Goal: Information Seeking & Learning: Learn about a topic

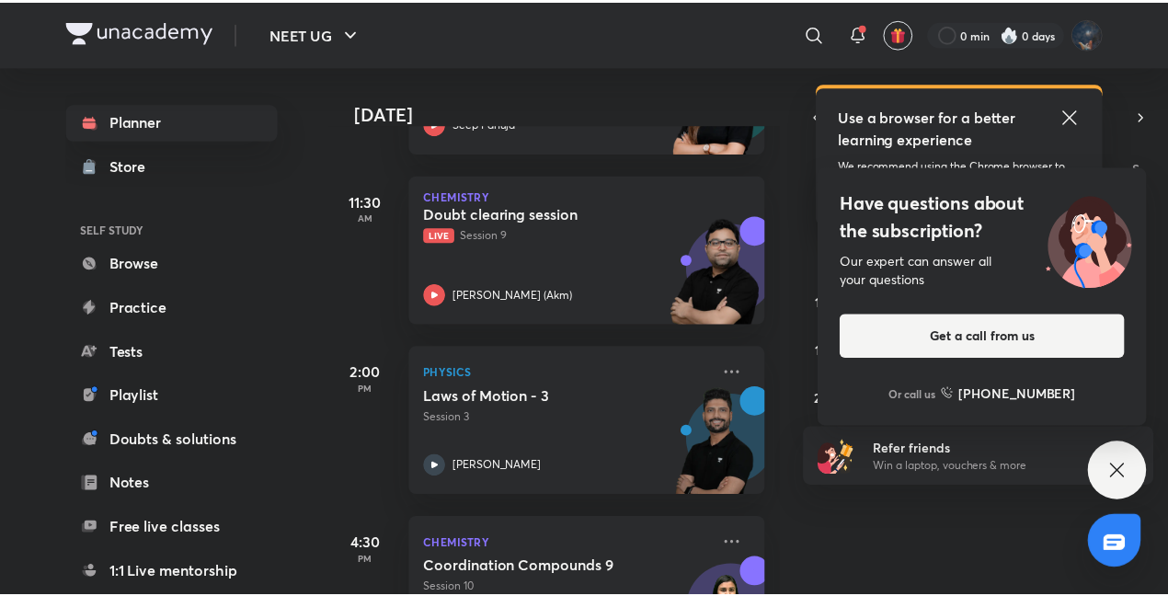
scroll to position [796, 0]
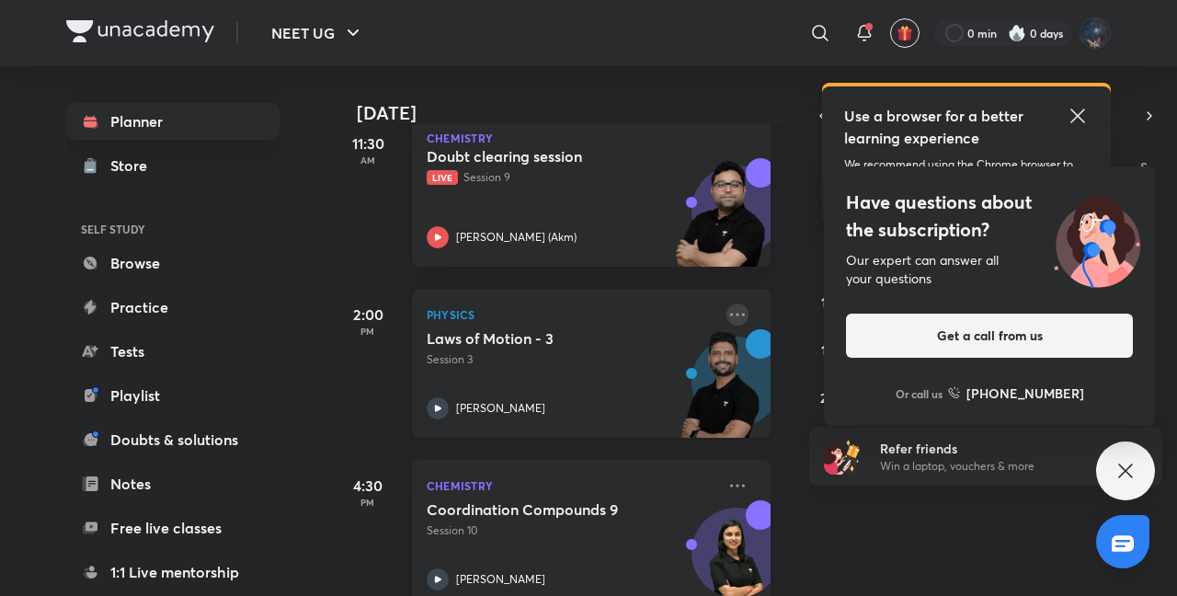
click at [727, 307] on icon at bounding box center [738, 314] width 22 height 22
click at [787, 365] on li "View educator" at bounding box center [852, 354] width 182 height 41
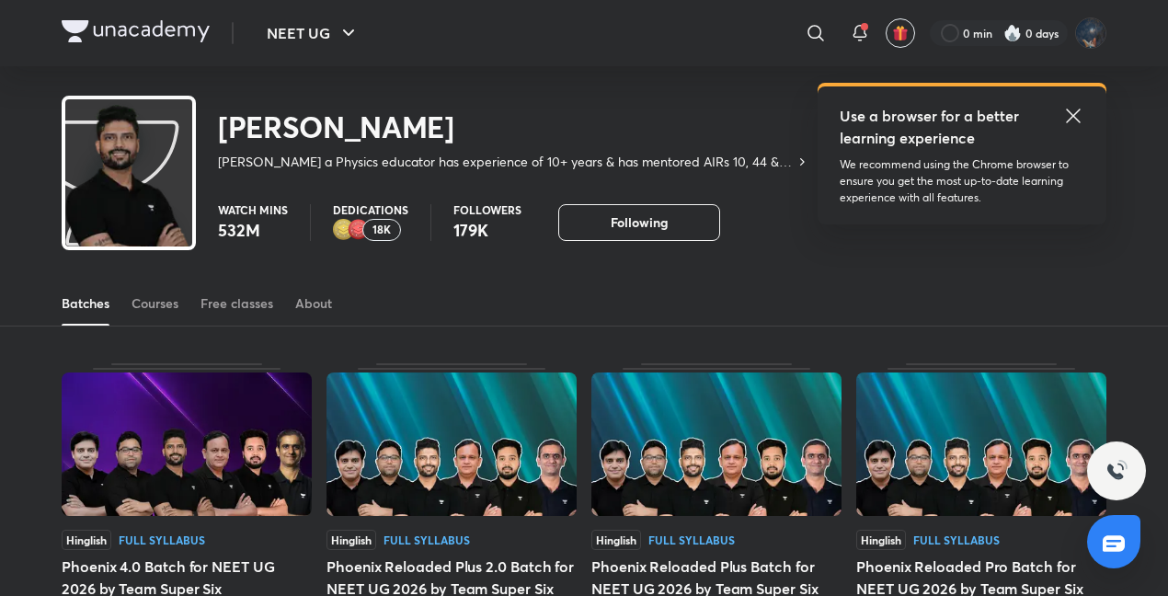
click at [1071, 125] on icon at bounding box center [1073, 116] width 22 height 22
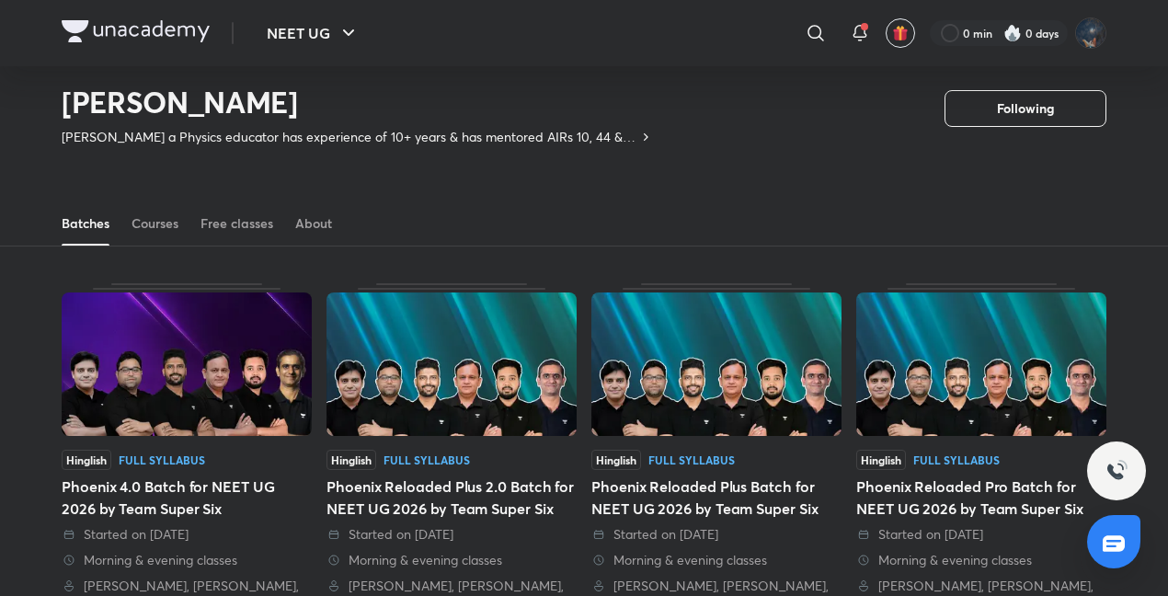
scroll to position [18, 0]
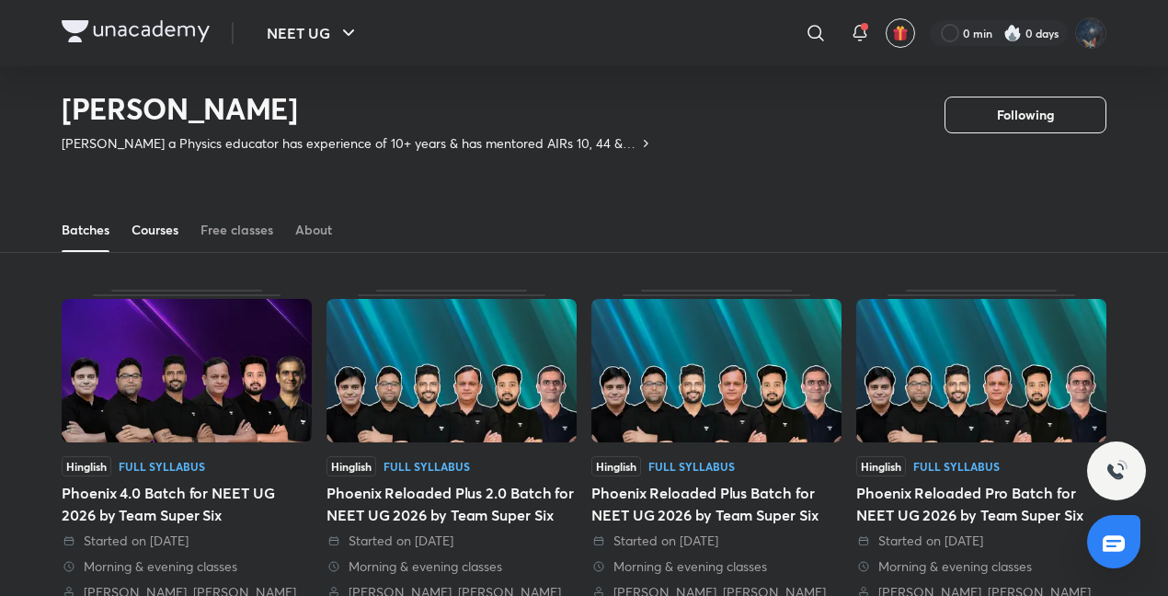
click at [155, 237] on div "Courses" at bounding box center [155, 230] width 47 height 18
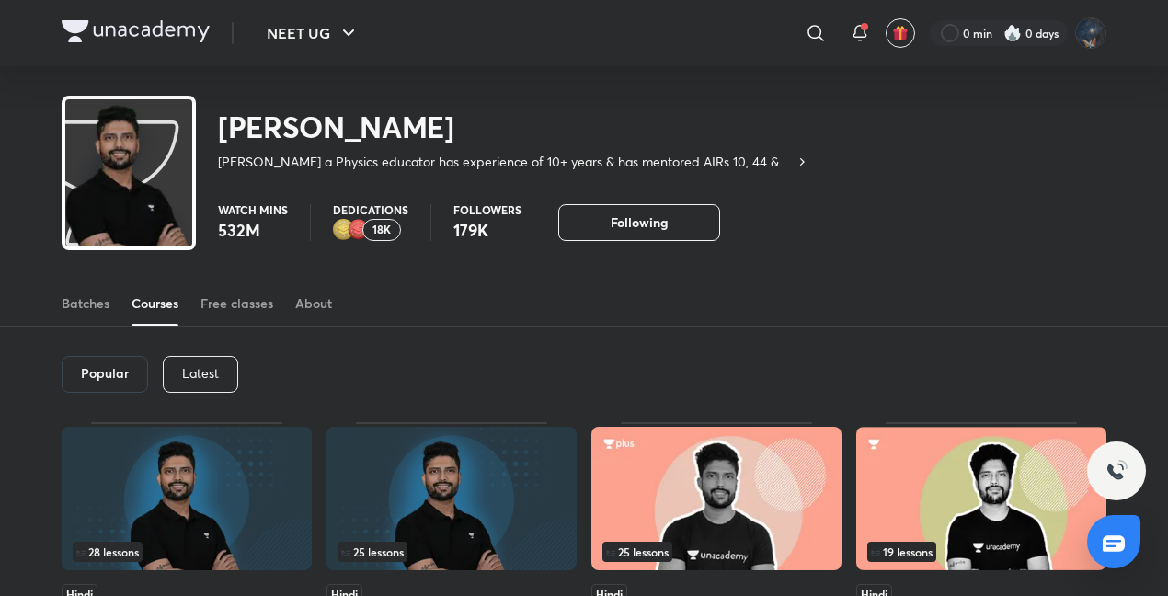
click at [193, 379] on p "Latest" at bounding box center [200, 373] width 37 height 15
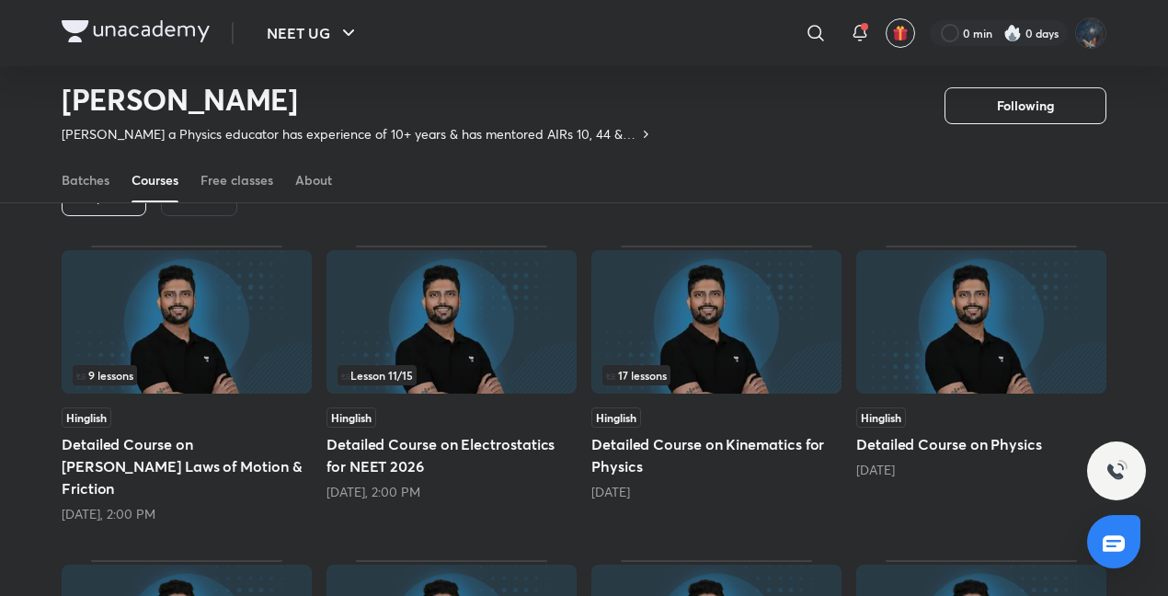
scroll to position [261, 0]
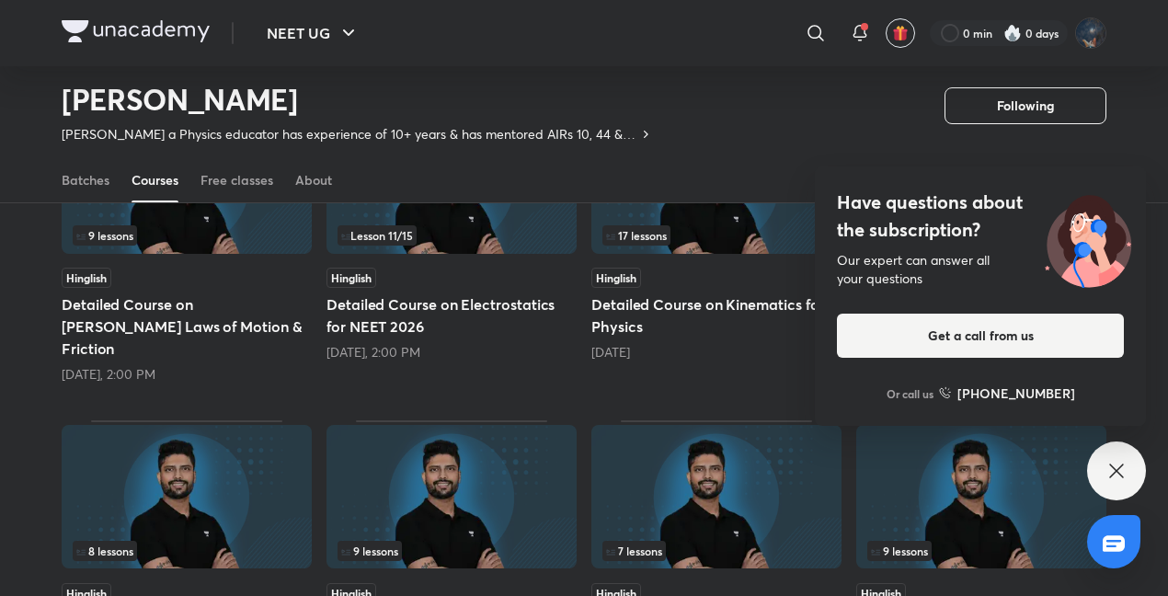
click at [1126, 457] on div "Have questions about the subscription? Our expert can answer all your questions…" at bounding box center [1116, 470] width 59 height 59
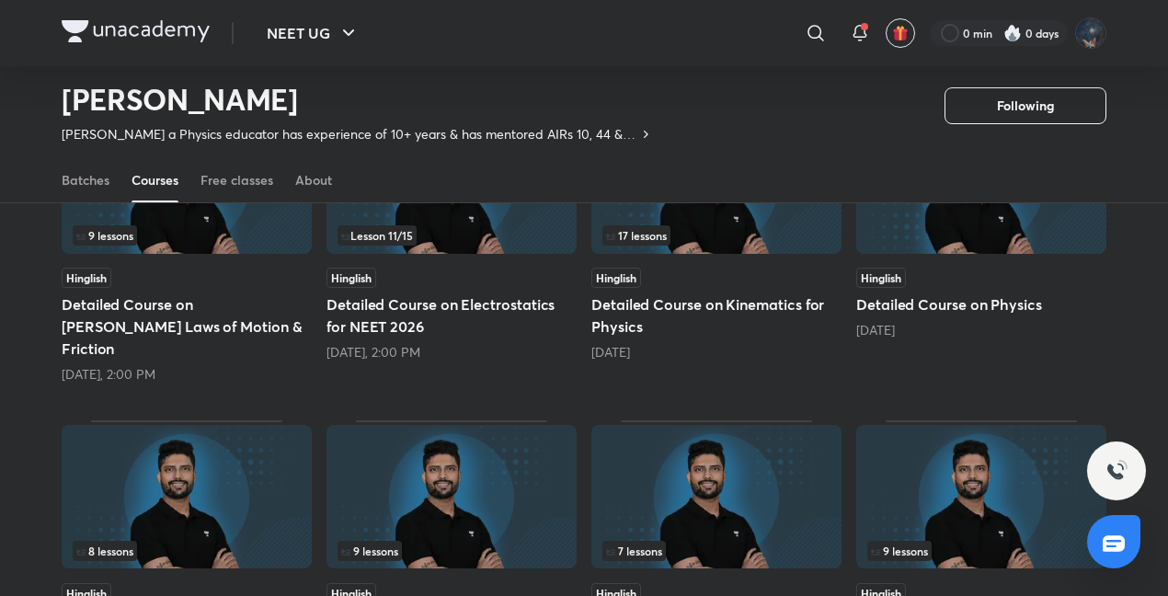
click at [944, 256] on div at bounding box center [981, 183] width 250 height 146
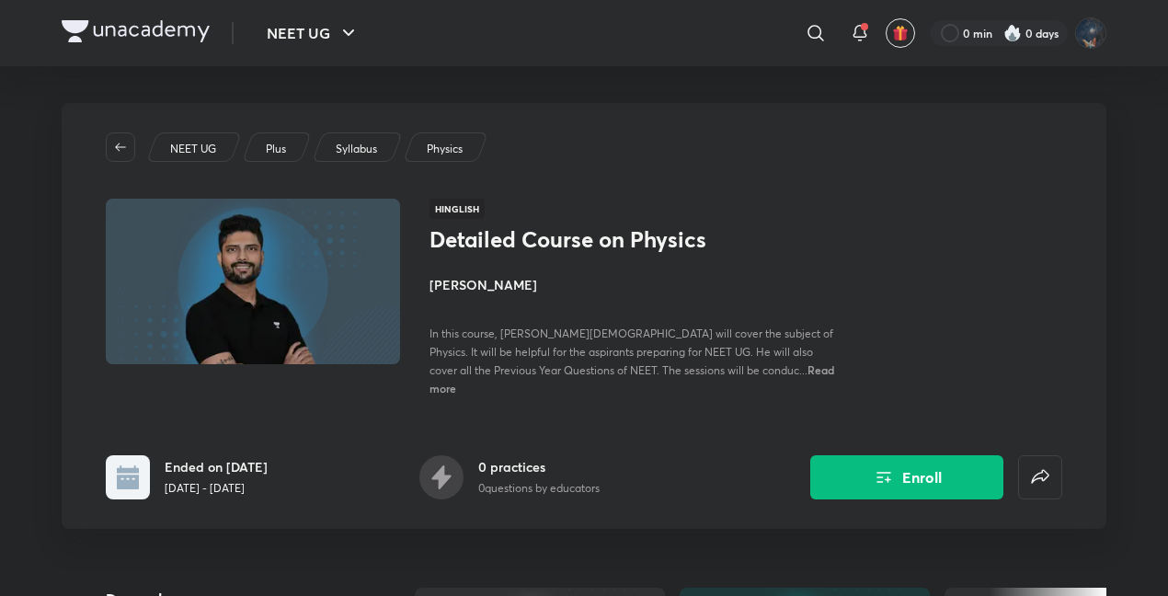
click at [719, 371] on span "Read more" at bounding box center [631, 378] width 405 height 33
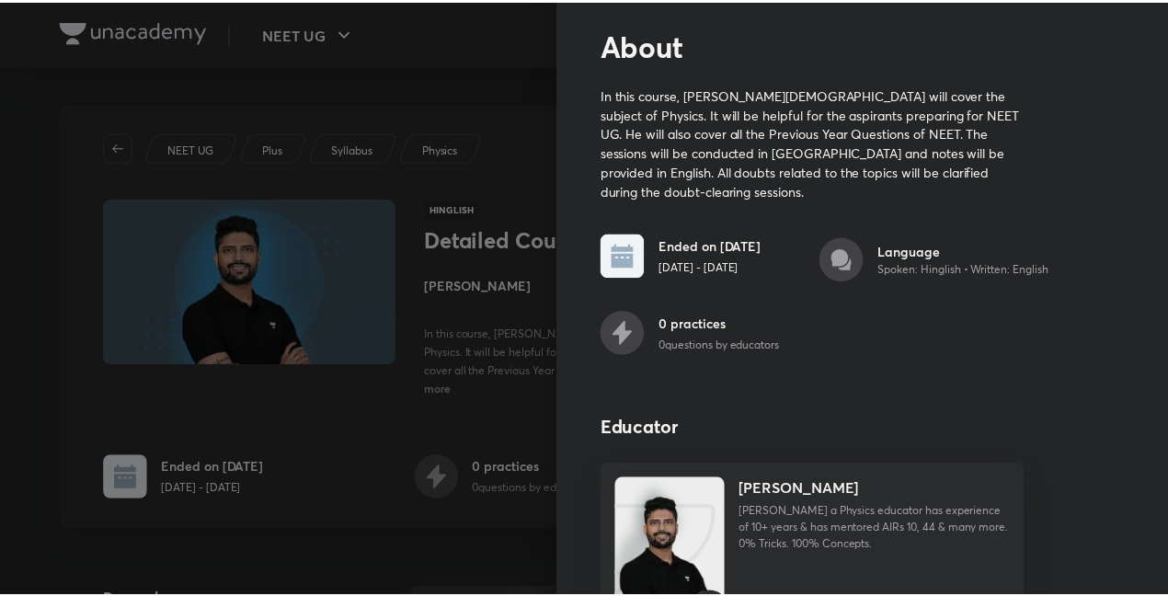
scroll to position [28, 0]
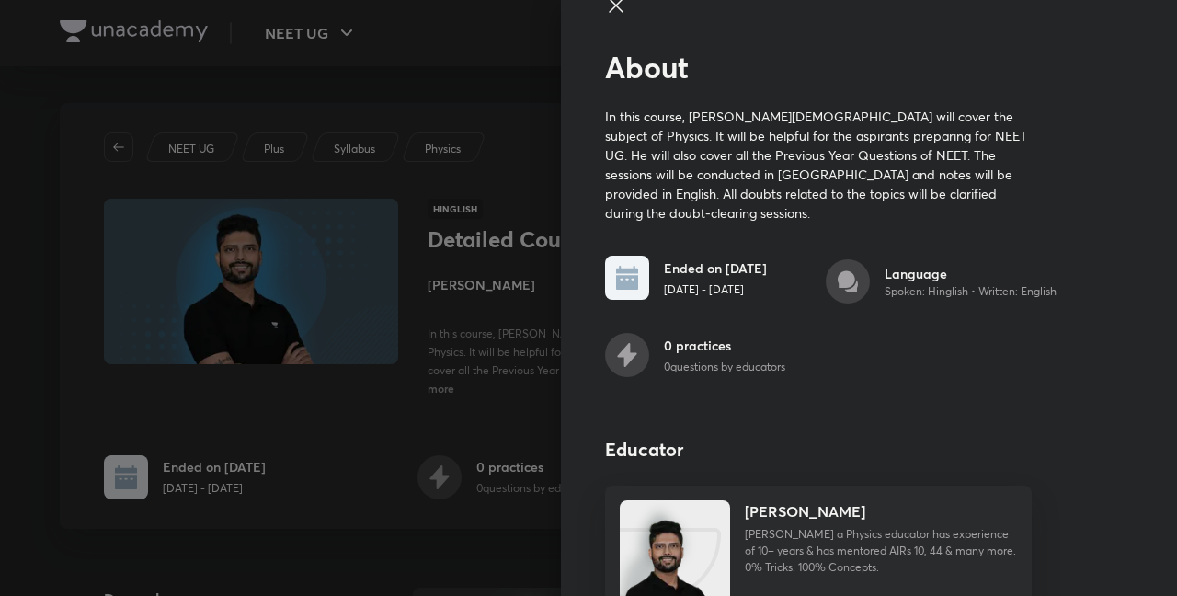
click at [322, 425] on div at bounding box center [588, 298] width 1177 height 596
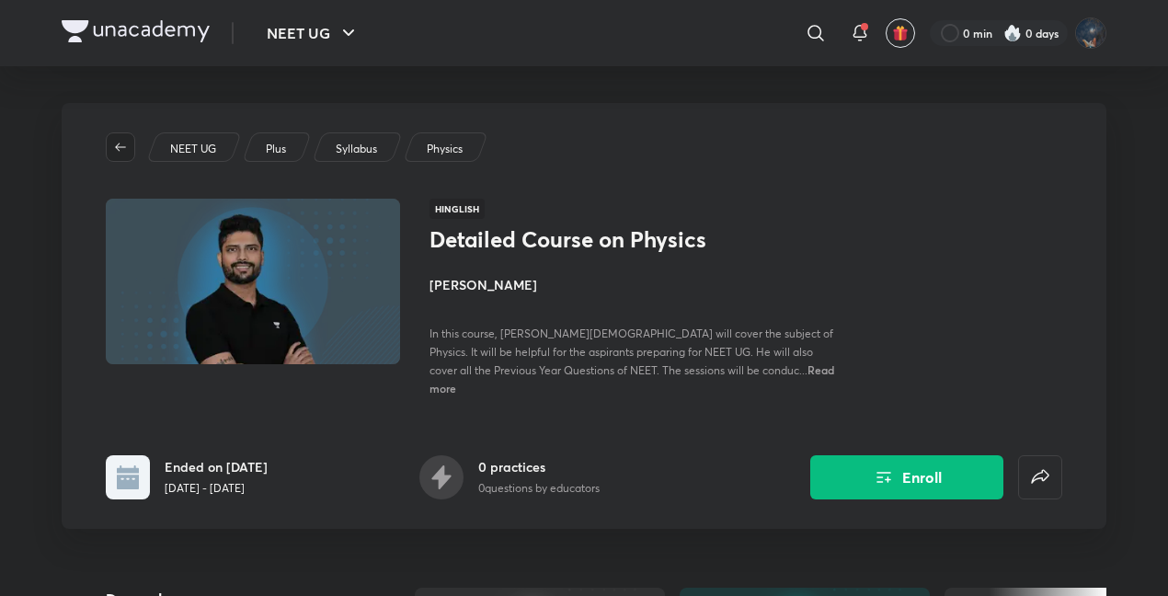
click at [117, 151] on icon "button" at bounding box center [120, 147] width 15 height 15
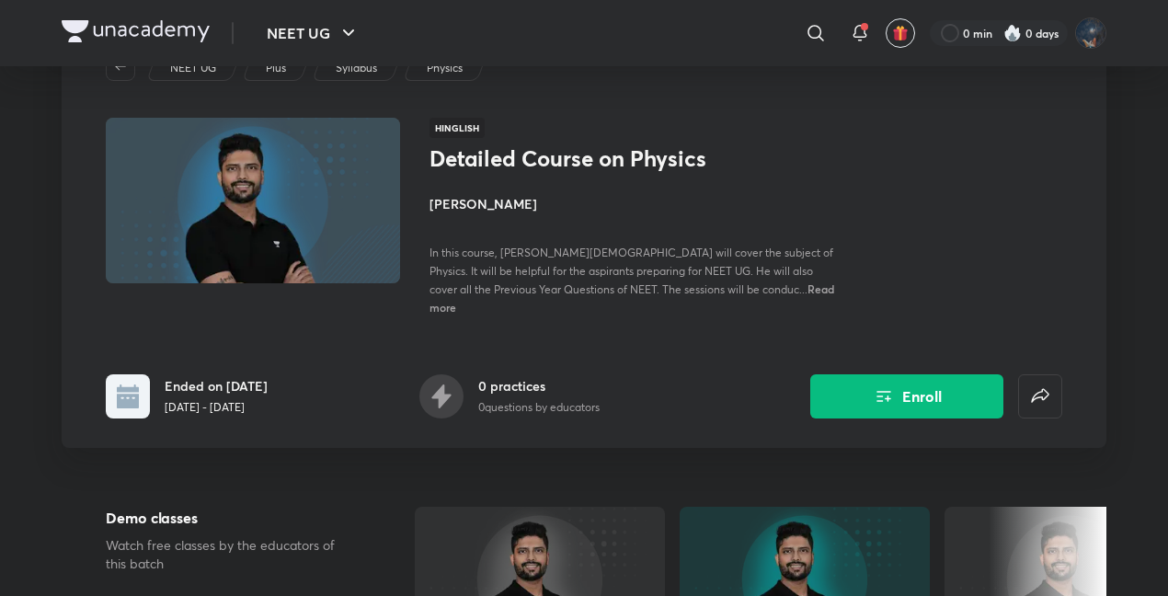
scroll to position [0, 0]
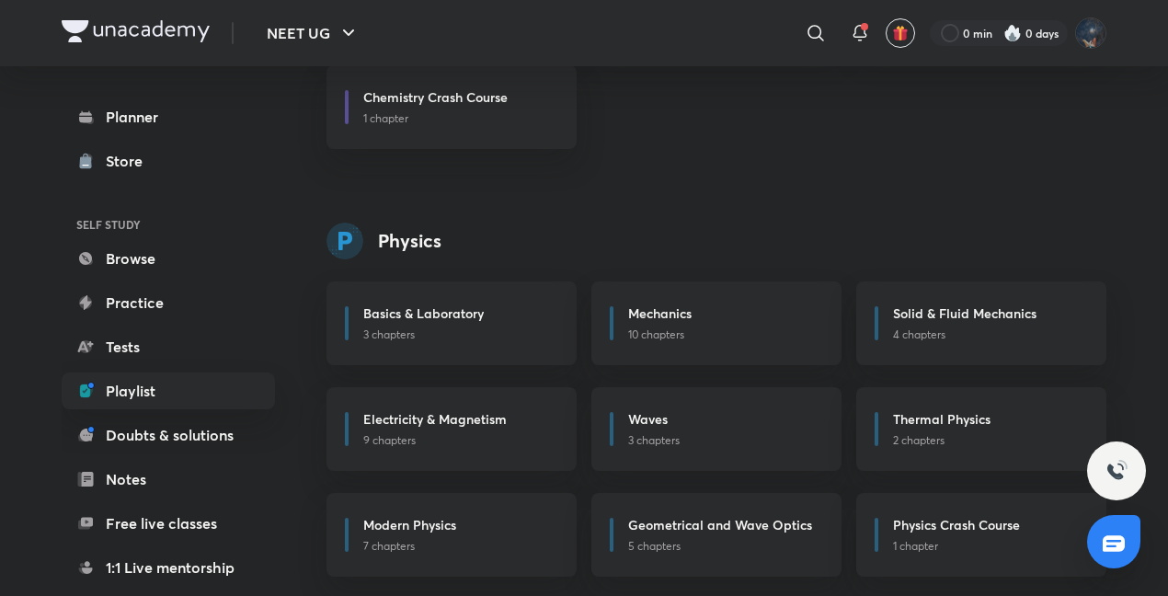
scroll to position [948, 0]
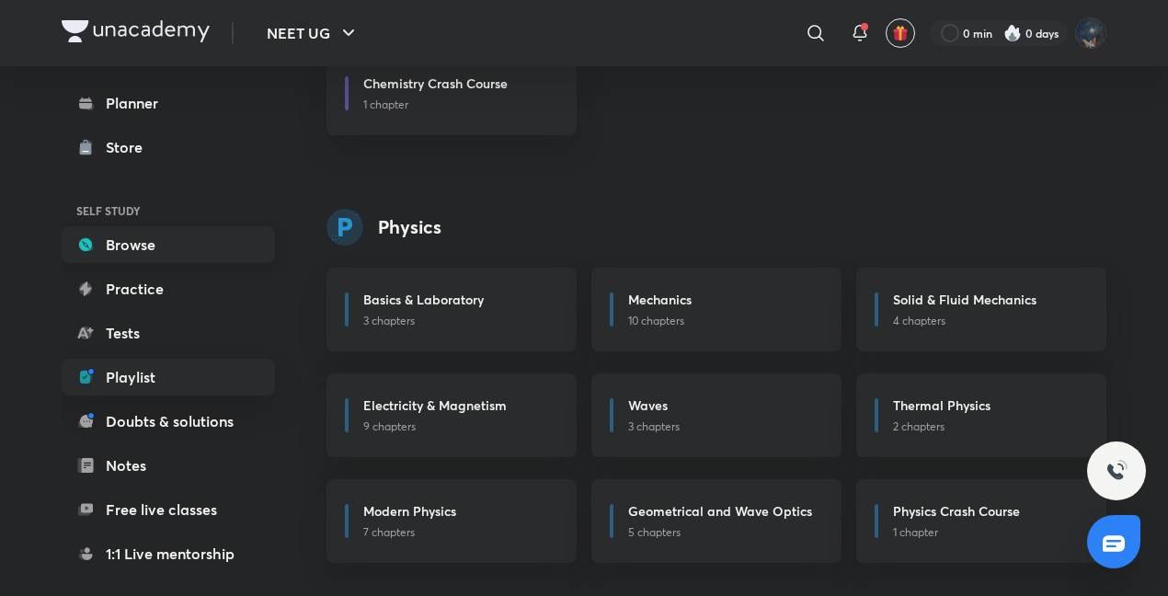
click at [136, 228] on link "Browse" at bounding box center [168, 244] width 213 height 37
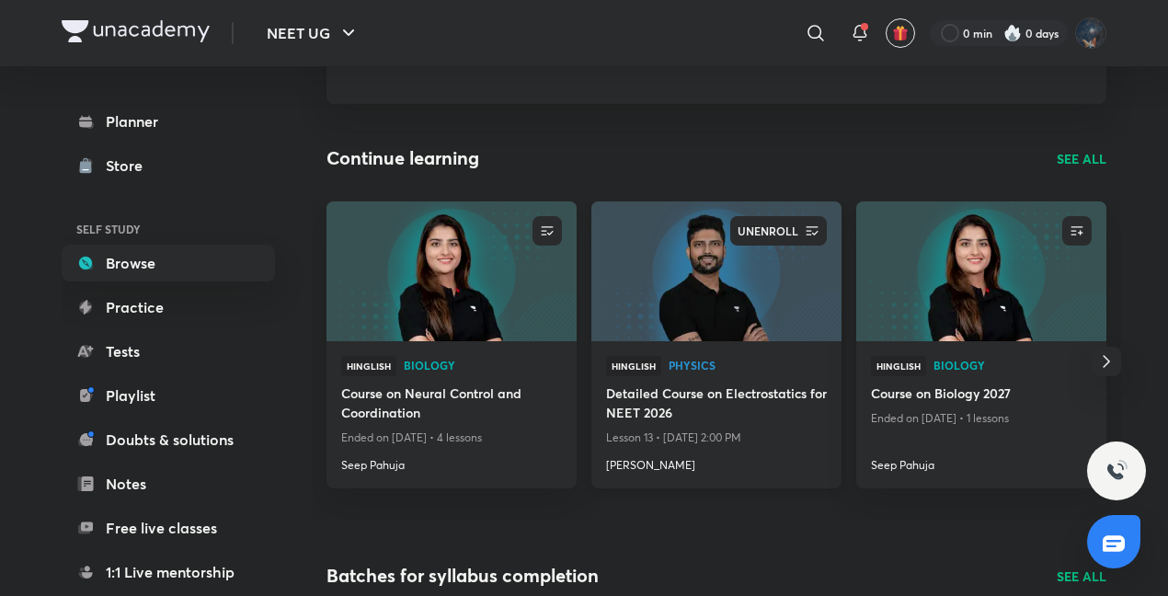
scroll to position [184, 0]
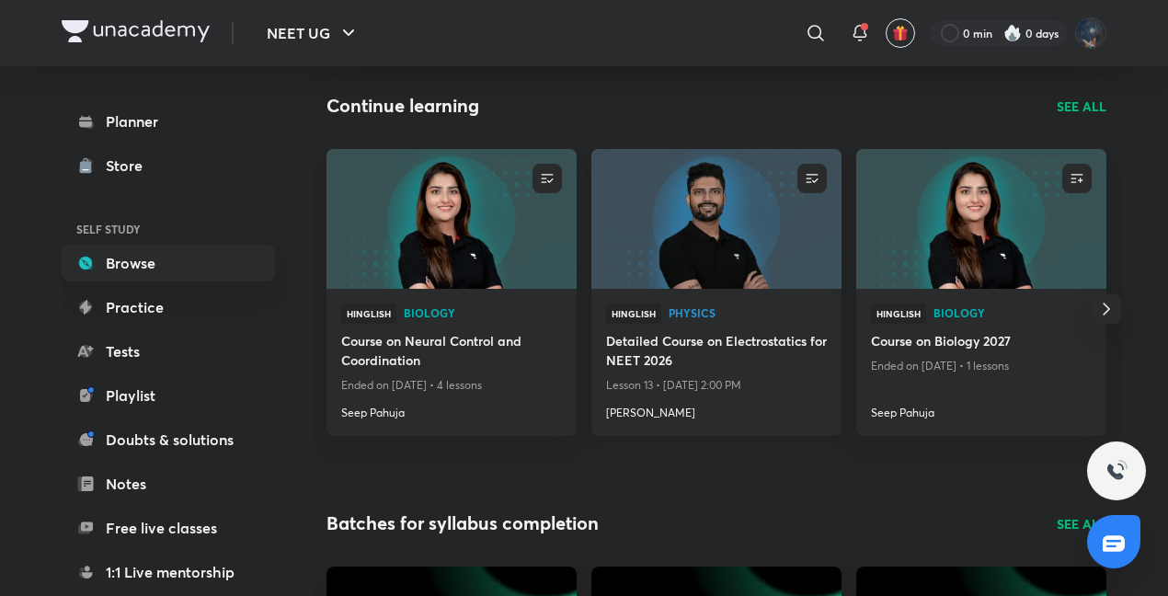
click at [652, 416] on h4 "[PERSON_NAME]" at bounding box center [716, 409] width 221 height 24
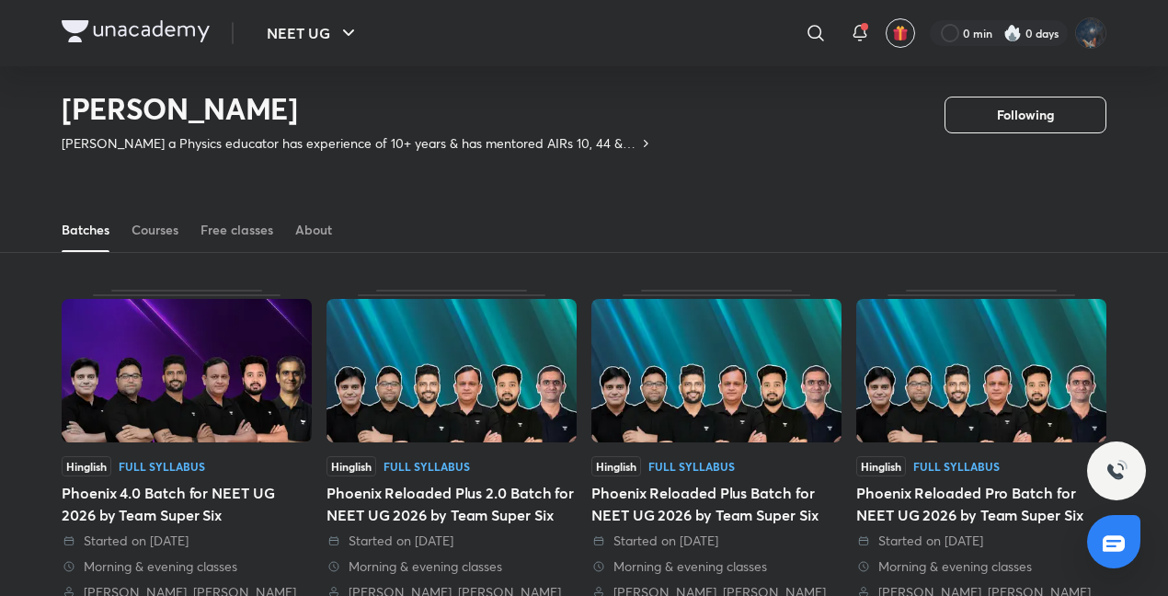
scroll to position [16, 0]
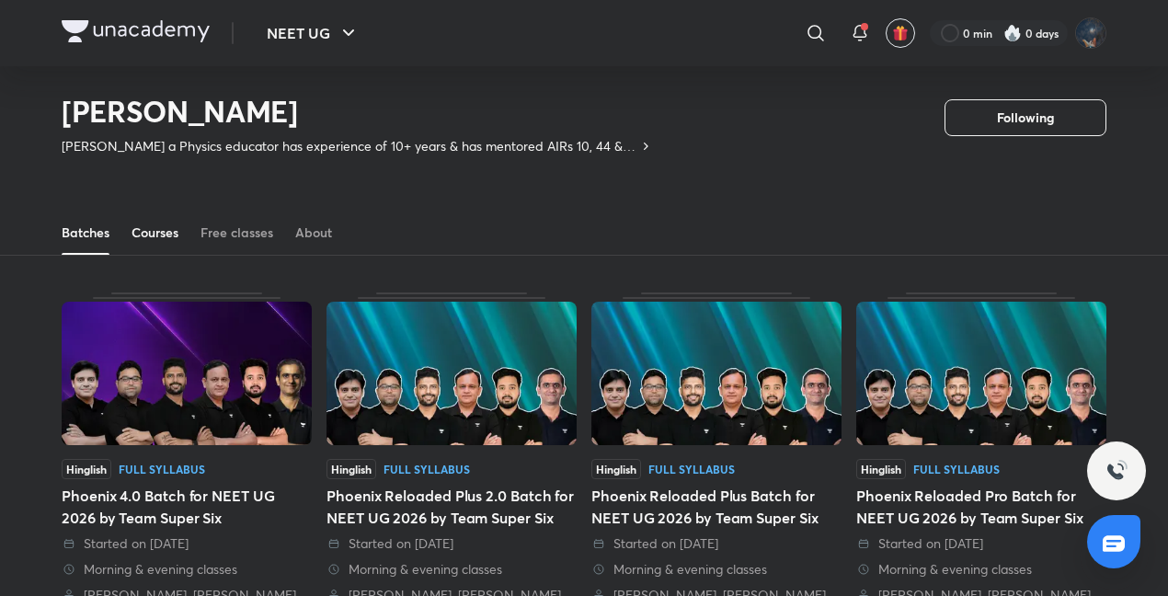
click at [158, 235] on div "Courses" at bounding box center [155, 232] width 47 height 18
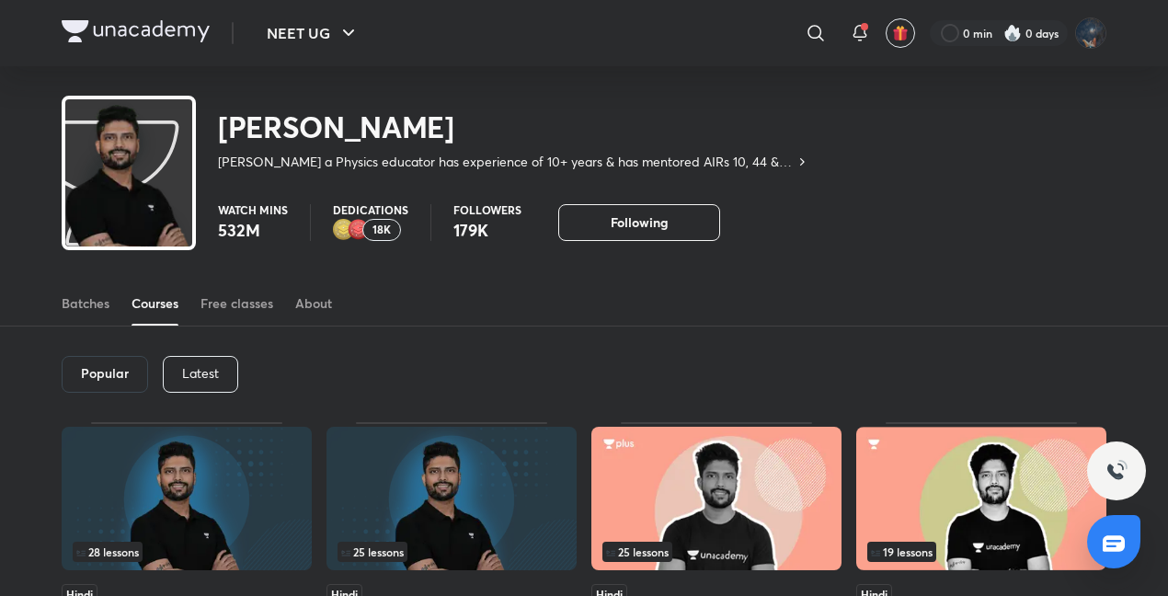
click at [213, 366] on p "Latest" at bounding box center [200, 373] width 37 height 15
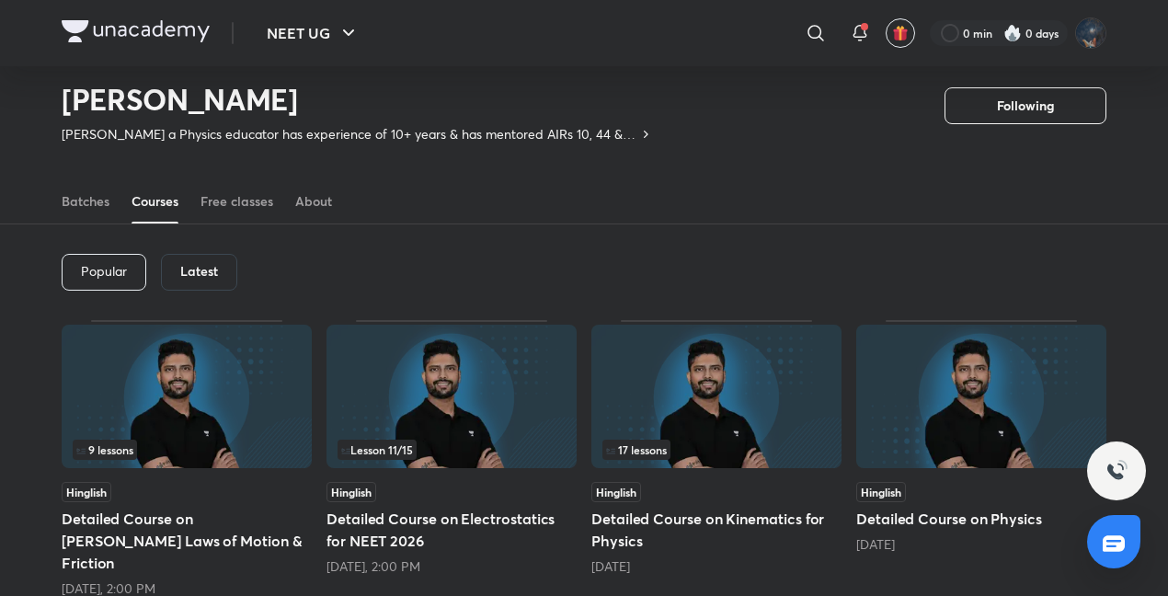
scroll to position [26, 0]
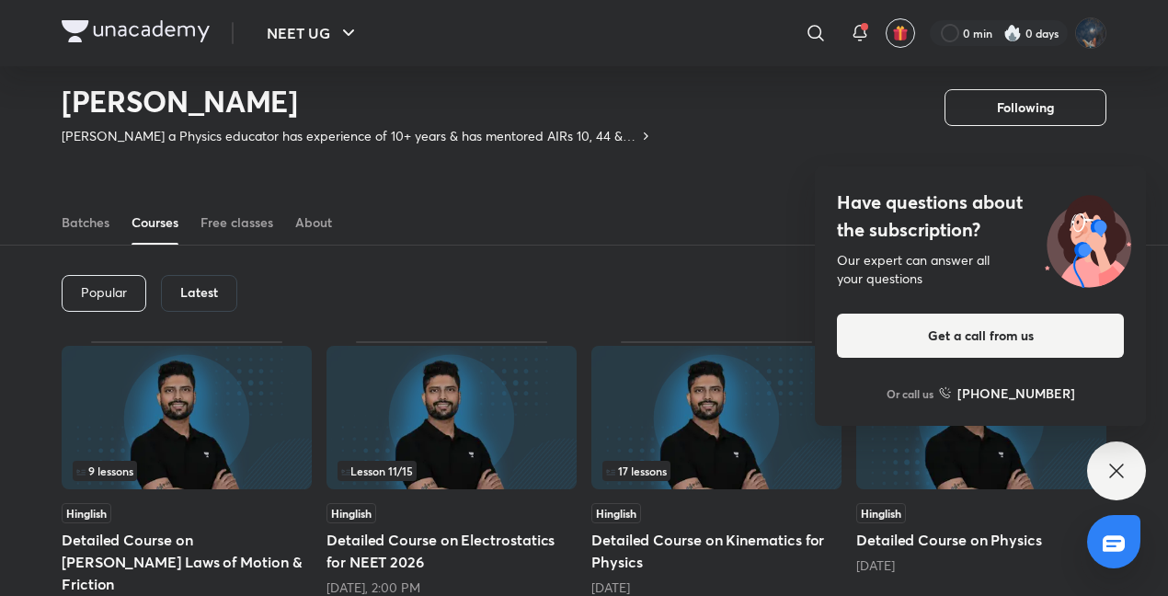
click at [414, 424] on img at bounding box center [451, 417] width 250 height 143
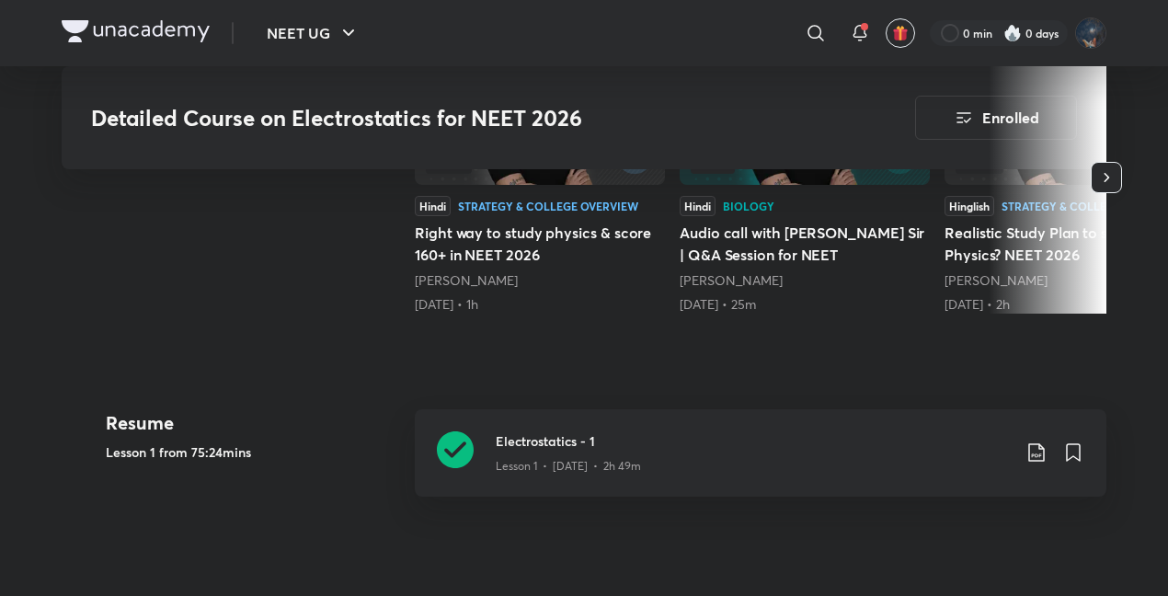
scroll to position [612, 0]
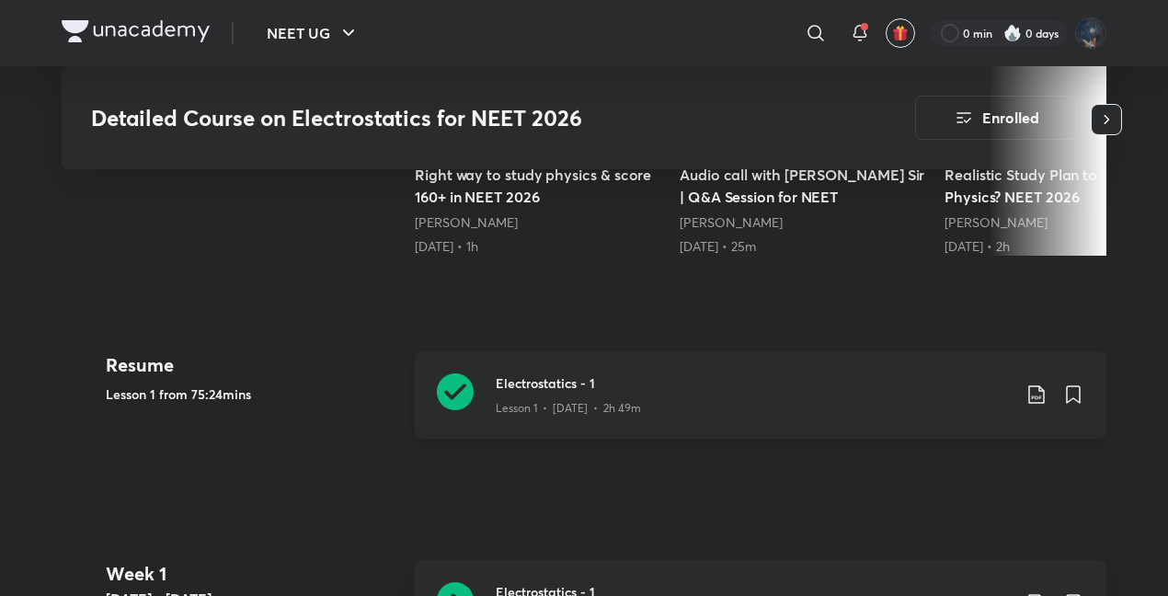
click at [464, 373] on icon at bounding box center [455, 391] width 37 height 37
